Goal: Browse casually

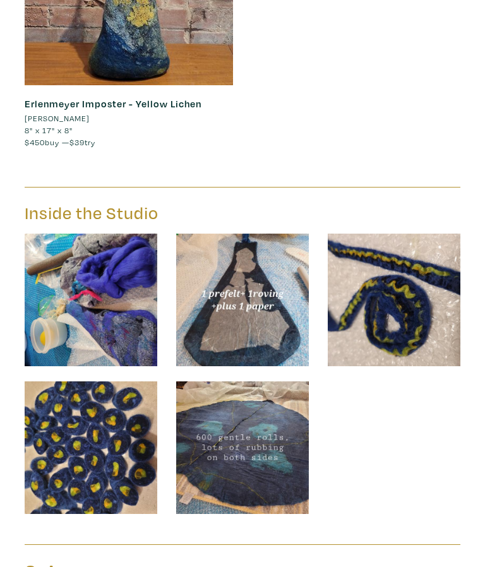
scroll to position [3674, 0]
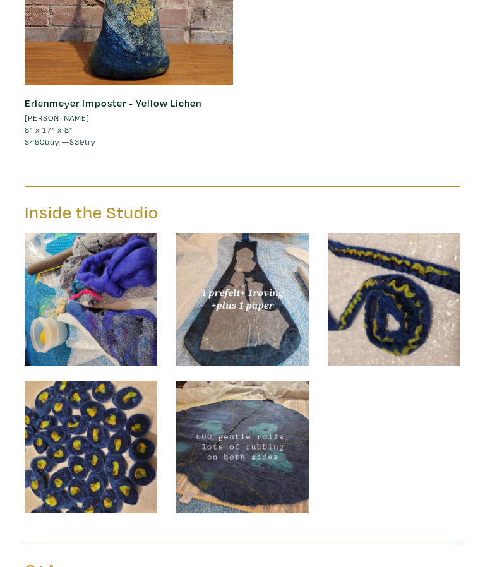
click at [262, 328] on img at bounding box center [242, 299] width 133 height 133
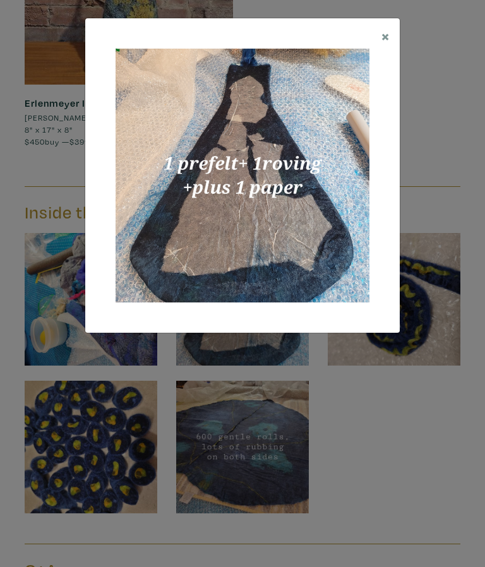
click at [413, 35] on div "× Save changes Close" at bounding box center [242, 283] width 485 height 567
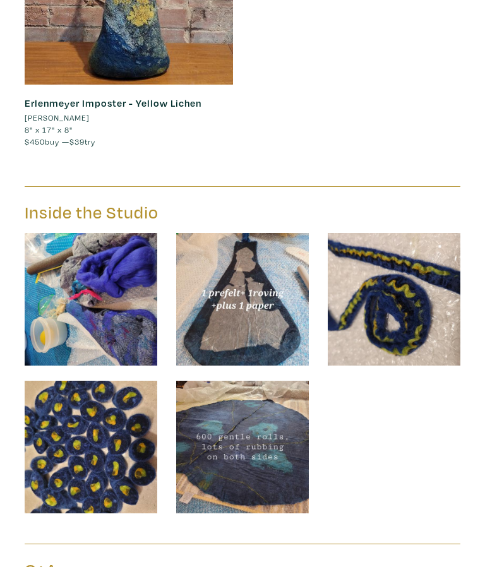
click at [106, 455] on img at bounding box center [91, 447] width 133 height 133
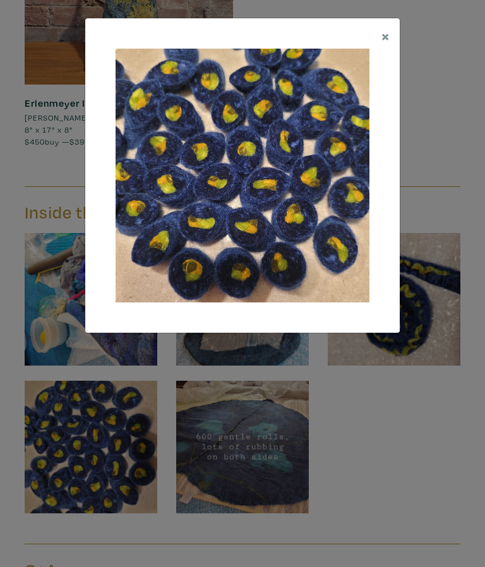
click at [393, 37] on button "×" at bounding box center [385, 35] width 28 height 35
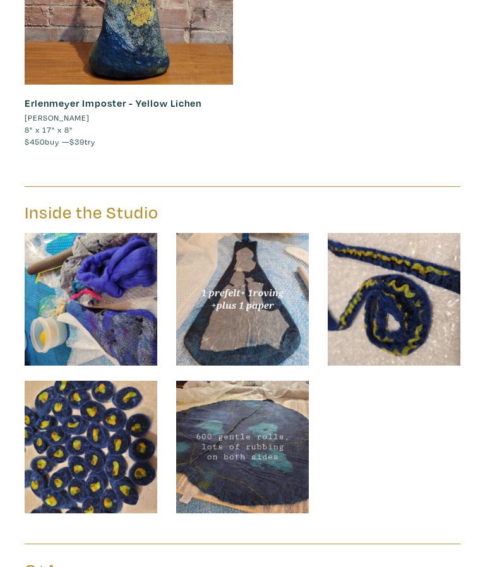
click at [263, 459] on img at bounding box center [242, 447] width 133 height 133
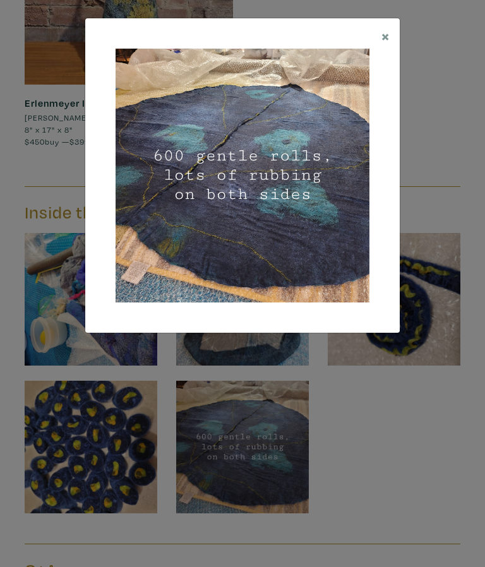
click at [387, 40] on span "×" at bounding box center [385, 36] width 8 height 20
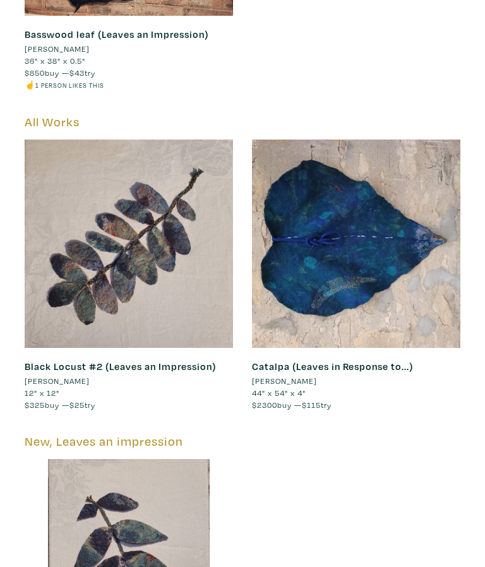
scroll to position [2450, 0]
